Goal: Task Accomplishment & Management: Complete application form

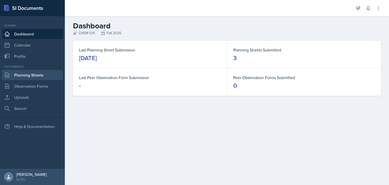
click at [39, 75] on link "Planning Sheets" at bounding box center [32, 75] width 61 height 10
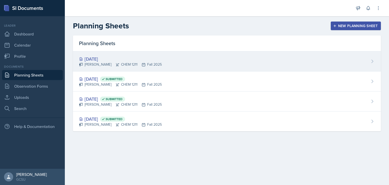
click at [204, 66] on div "[DATE] [PERSON_NAME] CHEM 1211 Fall 2025" at bounding box center [227, 61] width 308 height 20
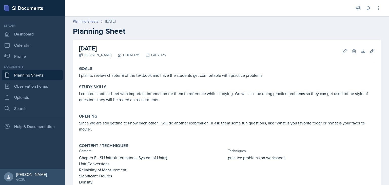
scroll to position [113, 0]
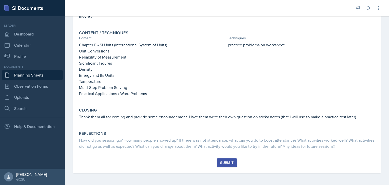
click at [223, 163] on div "Submit" at bounding box center [226, 163] width 13 height 4
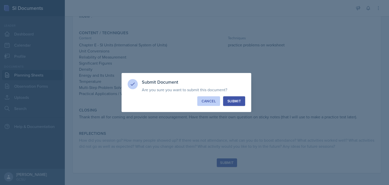
click at [204, 100] on div "Cancel" at bounding box center [209, 101] width 14 height 5
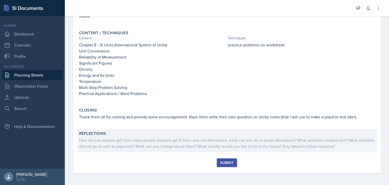
click at [159, 137] on div "How did you session go? How many people showed up? If there was not attendance,…" at bounding box center [227, 143] width 296 height 12
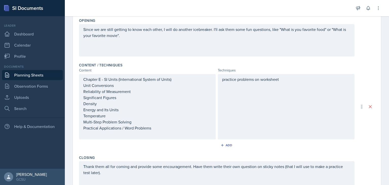
scroll to position [192, 0]
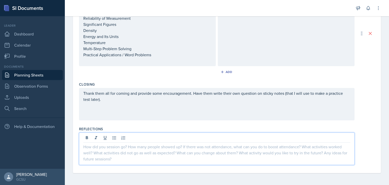
click at [159, 137] on div at bounding box center [217, 149] width 276 height 32
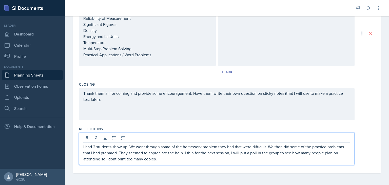
click at [112, 158] on p "I had 2 students show up. We went through some of the homework problem they had…" at bounding box center [216, 153] width 267 height 18
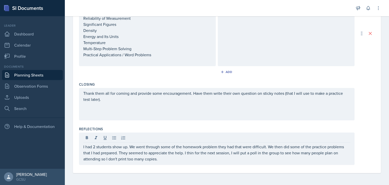
click at [196, 163] on div "I had 2 students show up. We went through some of the homework problem they had…" at bounding box center [217, 149] width 276 height 32
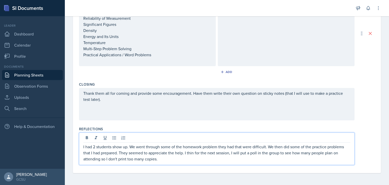
click at [195, 153] on p "I had 2 students show up. We went through some of the homework problem they had…" at bounding box center [216, 153] width 267 height 18
click at [300, 158] on p "I had 2 students show up. We went through some of the homework problem they had…" at bounding box center [216, 153] width 267 height 18
click at [281, 154] on p "I had 2 students show up. We went through some of the homework problem they had…" at bounding box center [216, 153] width 267 height 18
click at [327, 158] on p "I had 2 students show up. We went through some of the homework problem they had…" at bounding box center [216, 153] width 267 height 18
click at [276, 159] on p "I had 2 students show up. We went through some of the homework problem they had…" at bounding box center [216, 153] width 267 height 18
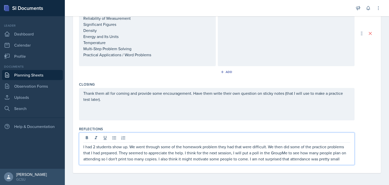
click at [347, 155] on div "I had 2 students show up. We went through some of the homework problem they had…" at bounding box center [217, 149] width 276 height 32
click at [348, 158] on div "I had 2 students show up. We went through some of the homework problem they had…" at bounding box center [217, 149] width 276 height 32
click at [345, 158] on p "I had 2 students show up. We went through some of the homework problem they had…" at bounding box center [216, 153] width 267 height 18
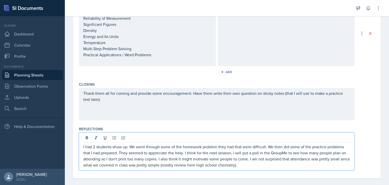
click at [218, 147] on p "I had 2 students show up. We went through some of the homework problem they had…" at bounding box center [216, 156] width 267 height 24
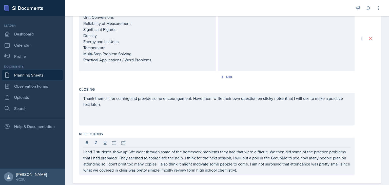
click at [207, 125] on div "Thank them all for coming and provide some encouragement. Have them write their…" at bounding box center [217, 109] width 276 height 32
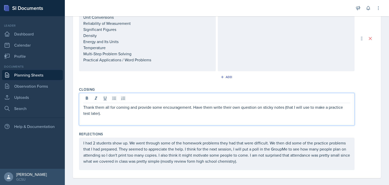
scroll to position [192, 0]
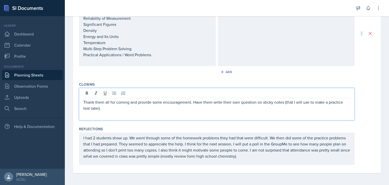
click at [155, 108] on p "Thank them all for coming and provide some encouragement. Have them write their…" at bounding box center [216, 105] width 267 height 12
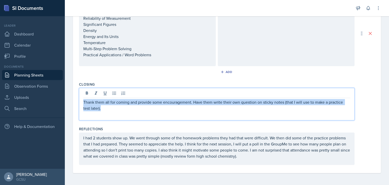
click at [155, 108] on p "Thank them all for coming and provide some encouragement. Have them write their…" at bounding box center [216, 105] width 267 height 12
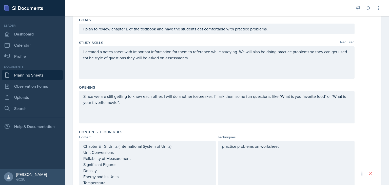
scroll to position [60, 0]
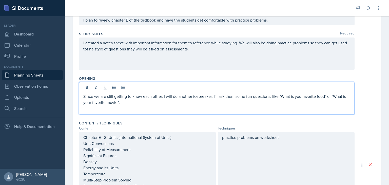
drag, startPoint x: 213, startPoint y: 101, endPoint x: 188, endPoint y: 111, distance: 27.3
click at [188, 111] on p at bounding box center [216, 108] width 267 height 6
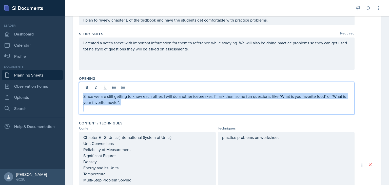
drag, startPoint x: 176, startPoint y: 110, endPoint x: 80, endPoint y: 75, distance: 102.3
click at [80, 75] on div "Opening Since we are still getting to know each other, I will do another icebre…" at bounding box center [227, 96] width 296 height 45
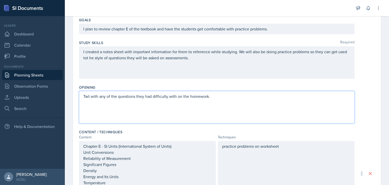
click at [85, 97] on p "Tart with any of the questions they had difficulty with on the homework." at bounding box center [216, 96] width 267 height 6
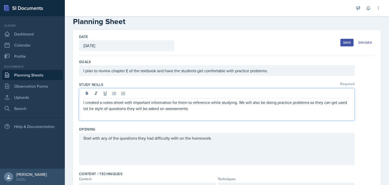
scroll to position [19, 0]
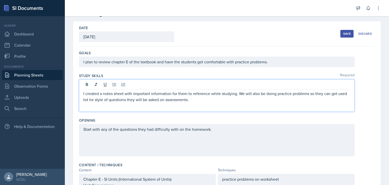
click at [217, 103] on p at bounding box center [216, 106] width 267 height 6
click at [224, 96] on p "I created a notes sheet with important information for them to reference while …" at bounding box center [216, 97] width 267 height 12
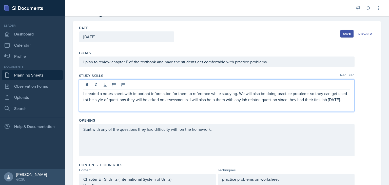
click at [287, 101] on p "I created a notes sheet with important information for them to reference while …" at bounding box center [216, 97] width 267 height 12
click at [308, 103] on p "I created a notes sheet with important information for them to reference while …" at bounding box center [216, 97] width 267 height 12
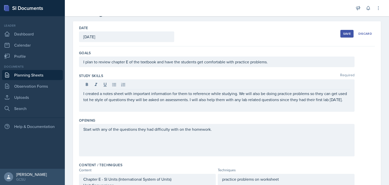
click at [346, 37] on button "Save" at bounding box center [347, 34] width 13 height 8
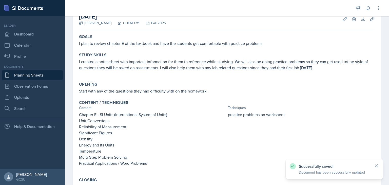
scroll to position [113, 0]
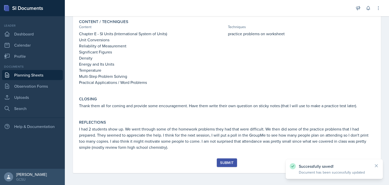
click at [228, 163] on div "Submit" at bounding box center [226, 163] width 13 height 4
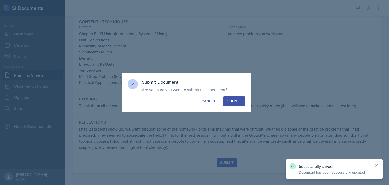
click at [240, 98] on button "Submit" at bounding box center [234, 101] width 22 height 10
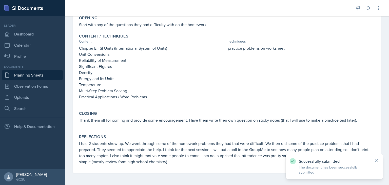
scroll to position [0, 0]
